Goal: Complete application form: Complete application form

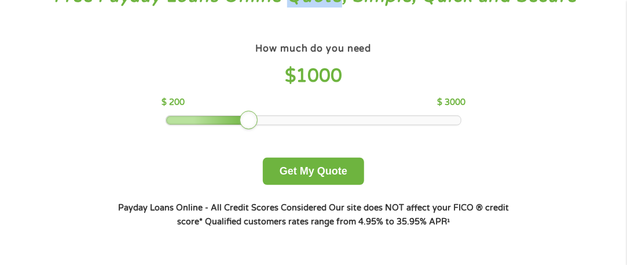
scroll to position [116, 0]
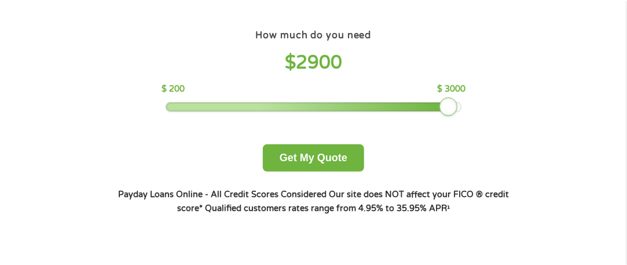
click at [457, 104] on div at bounding box center [313, 106] width 295 height 8
drag, startPoint x: 457, startPoint y: 104, endPoint x: 473, endPoint y: 104, distance: 15.6
click at [473, 104] on div "How much do you need $ 3000 $ 200 $ 3000 Get My Quote" at bounding box center [313, 99] width 405 height 145
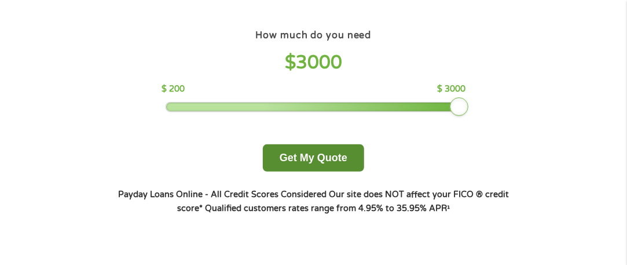
click at [327, 156] on button "Get My Quote" at bounding box center [313, 157] width 101 height 27
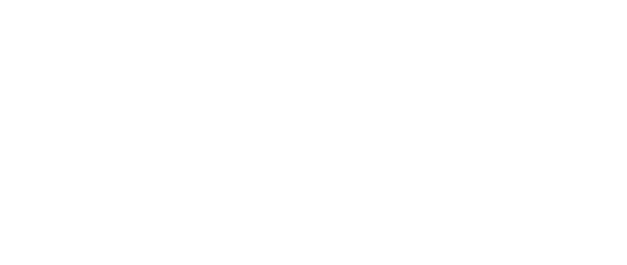
click at [0, 0] on html at bounding box center [0, 0] width 0 height 0
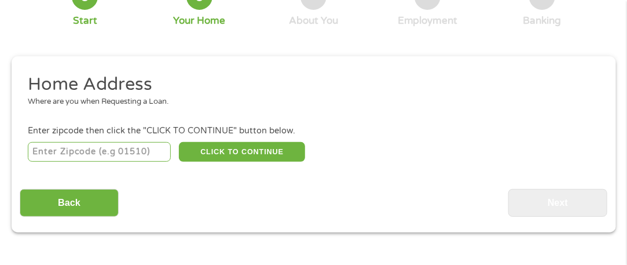
scroll to position [121, 0]
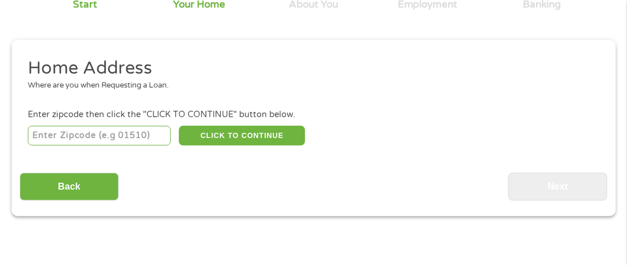
click at [69, 130] on input "number" at bounding box center [99, 136] width 143 height 20
type input "97060"
select select "[US_STATE]"
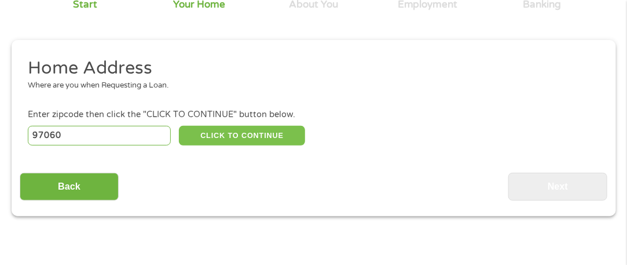
click at [201, 140] on button "CLICK TO CONTINUE" at bounding box center [242, 136] width 126 height 20
type input "97060"
type input "[GEOGRAPHIC_DATA]"
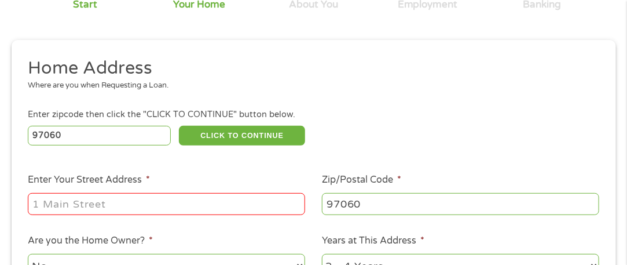
click at [164, 200] on input "Enter Your Street Address *" at bounding box center [166, 204] width 277 height 22
type input "[STREET_ADDRESS][PERSON_NAME]"
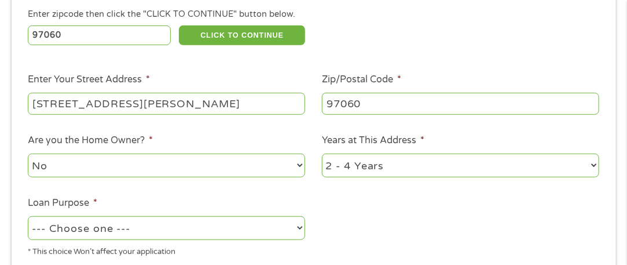
scroll to position [237, 0]
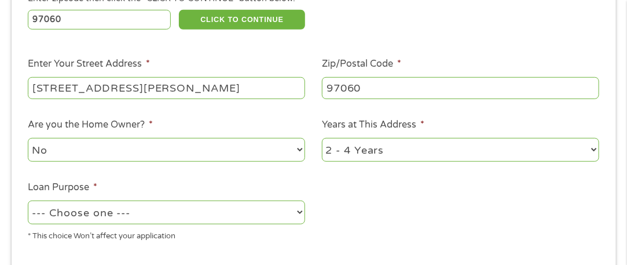
click at [230, 215] on select "--- Choose one --- Pay Bills Debt Consolidation Home Improvement Major Purchase…" at bounding box center [166, 212] width 277 height 24
select select "majorpurchase"
click at [28, 201] on select "--- Choose one --- Pay Bills Debt Consolidation Home Improvement Major Purchase…" at bounding box center [166, 212] width 277 height 24
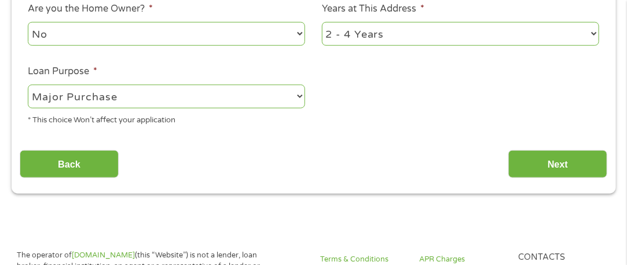
scroll to position [353, 0]
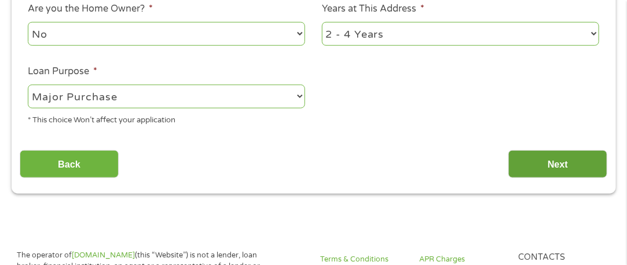
click at [573, 172] on input "Next" at bounding box center [557, 164] width 99 height 28
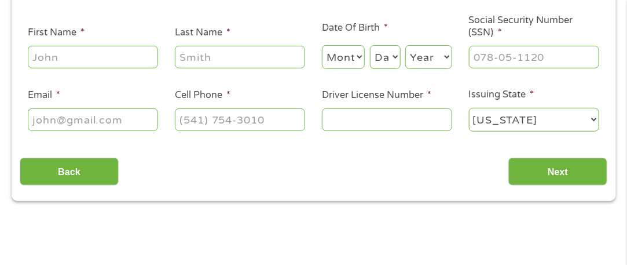
scroll to position [179, 0]
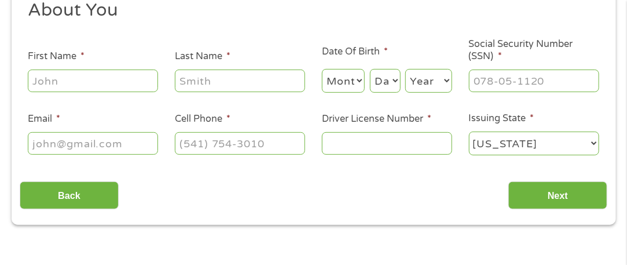
click at [106, 80] on input "First Name *" at bounding box center [93, 80] width 130 height 22
type input "[PERSON_NAME]"
type input "[EMAIL_ADDRESS][DOMAIN_NAME]"
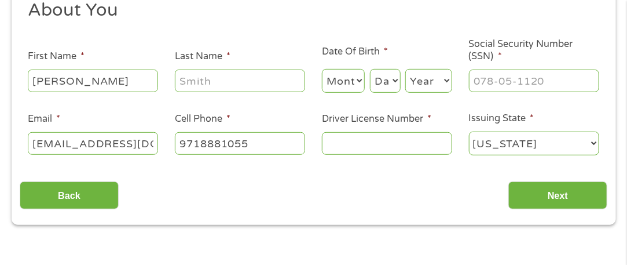
type input "[PHONE_NUMBER]"
click at [256, 87] on input "Last Name *" at bounding box center [240, 80] width 130 height 22
type input "[PERSON_NAME]"
type input "[PHONE_NUMBER]"
click at [332, 82] on select "Month 1 2 3 4 5 6 7 8 9 10 11 12" at bounding box center [343, 81] width 43 height 24
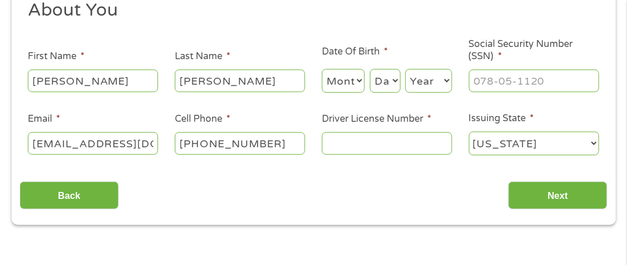
select select "12"
click at [322, 69] on select "Month 1 2 3 4 5 6 7 8 9 10 11 12" at bounding box center [343, 81] width 43 height 24
click at [391, 81] on select "Day 1 2 3 4 5 6 7 8 9 10 11 12 13 14 15 16 17 18 19 20 21 22 23 24 25 26 27 28 …" at bounding box center [385, 81] width 31 height 24
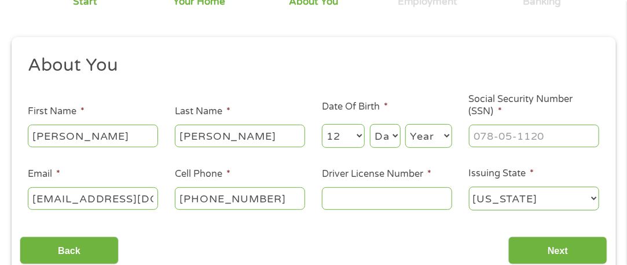
scroll to position [121, 0]
